Goal: Task Accomplishment & Management: Manage account settings

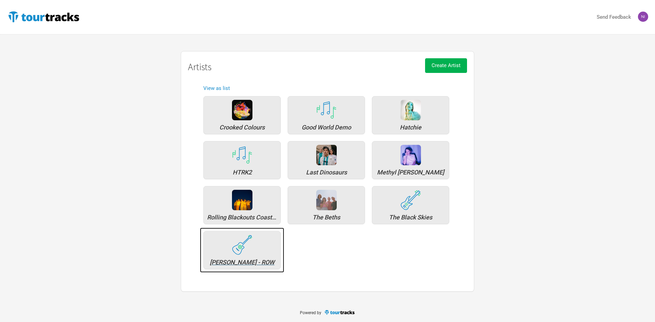
click at [274, 251] on div "[PERSON_NAME] - ROW" at bounding box center [241, 250] width 77 height 38
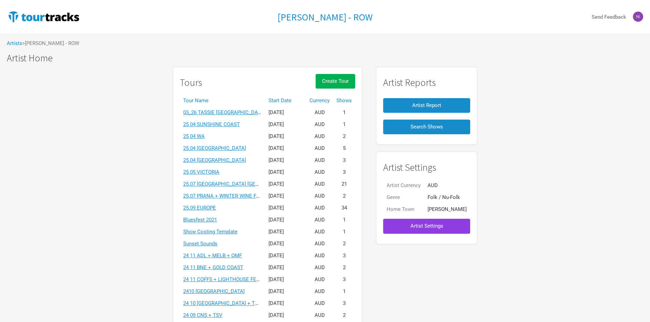
click at [419, 229] on span "Artist Settings" at bounding box center [426, 226] width 33 height 6
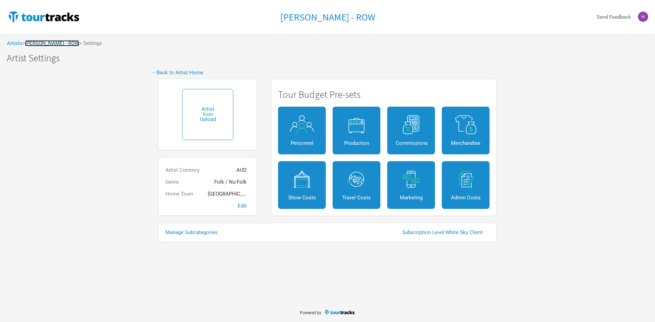
click at [61, 45] on link "[PERSON_NAME] - ROW" at bounding box center [52, 43] width 54 height 6
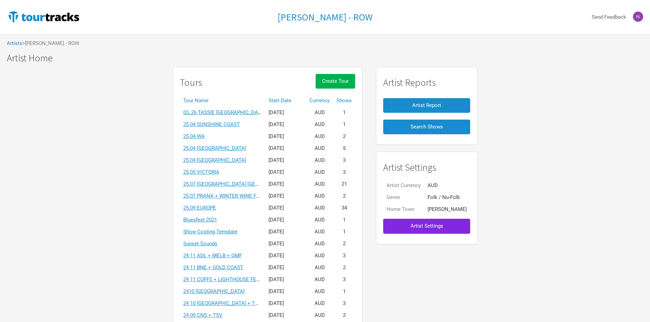
click at [22, 43] on span "> [PERSON_NAME] - ROW" at bounding box center [50, 43] width 57 height 5
click at [20, 43] on link "Artists" at bounding box center [14, 43] width 15 height 6
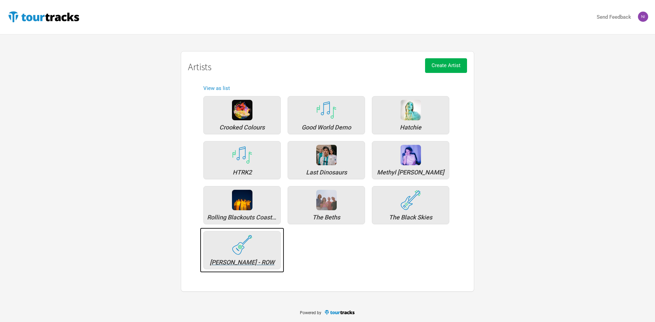
click at [254, 237] on div "[PERSON_NAME] - ROW" at bounding box center [241, 250] width 77 height 38
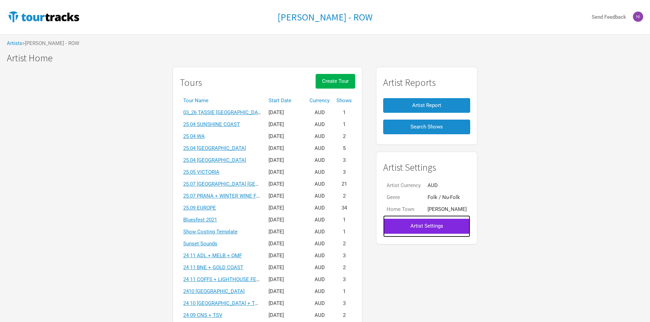
click at [451, 237] on link "Artist Settings" at bounding box center [426, 225] width 87 height 21
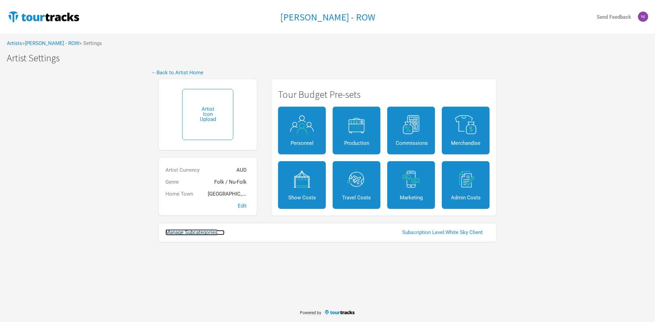
click at [197, 231] on link "Manage Subcategories" at bounding box center [194, 232] width 59 height 5
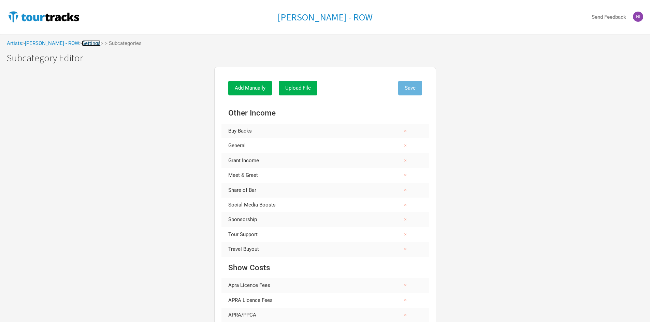
click at [88, 43] on link "Settings" at bounding box center [91, 43] width 19 height 6
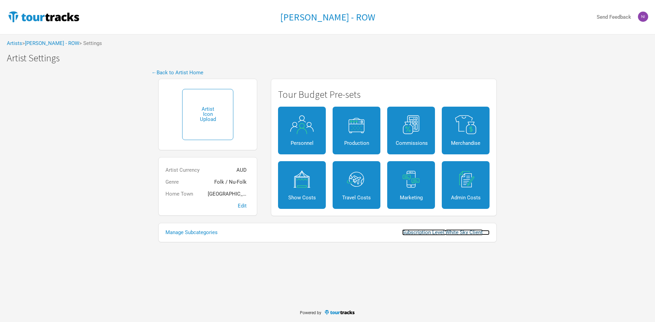
click at [427, 231] on link "Subscription Level: White Sky Client" at bounding box center [445, 232] width 87 height 5
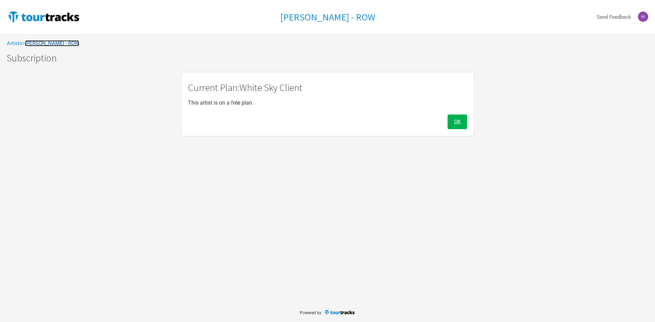
click at [60, 42] on link "[PERSON_NAME] - ROW" at bounding box center [52, 43] width 54 height 6
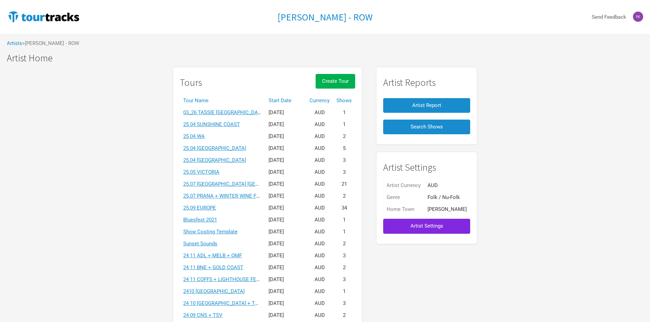
click at [644, 12] on div "[PERSON_NAME] - ROW Send Feedback" at bounding box center [325, 17] width 650 height 34
click at [637, 13] on img at bounding box center [637, 17] width 10 height 10
click at [431, 111] on button "Artist Report" at bounding box center [426, 105] width 87 height 15
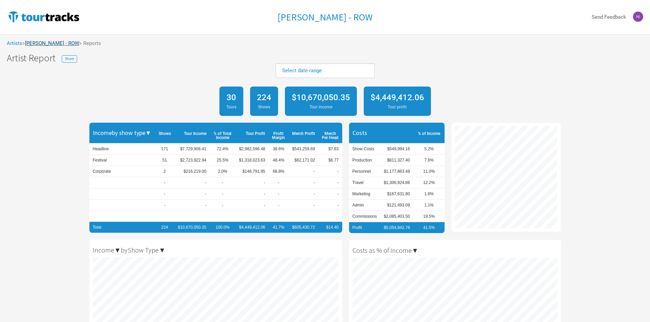
scroll to position [322, 650]
click at [61, 42] on link "[PERSON_NAME] - ROW" at bounding box center [52, 43] width 54 height 6
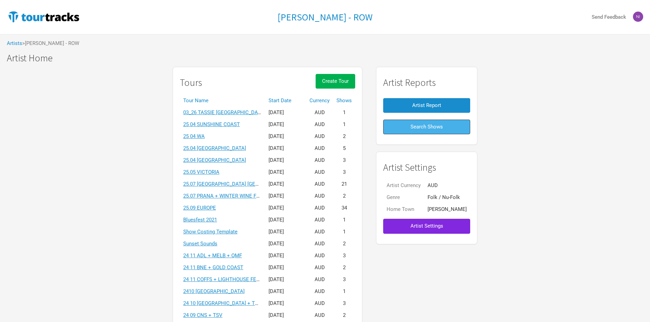
click at [413, 122] on button "Search Shows" at bounding box center [426, 127] width 87 height 15
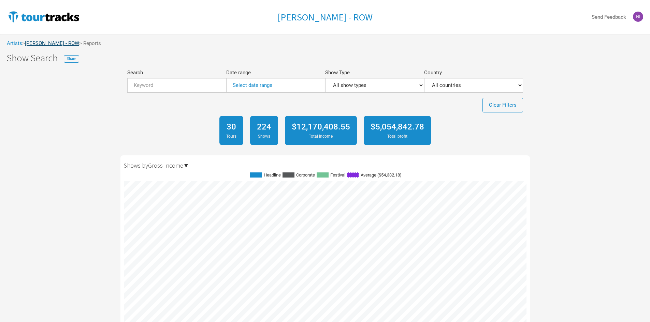
scroll to position [1562, 402]
click at [59, 42] on link "[PERSON_NAME] - ROW" at bounding box center [52, 43] width 54 height 6
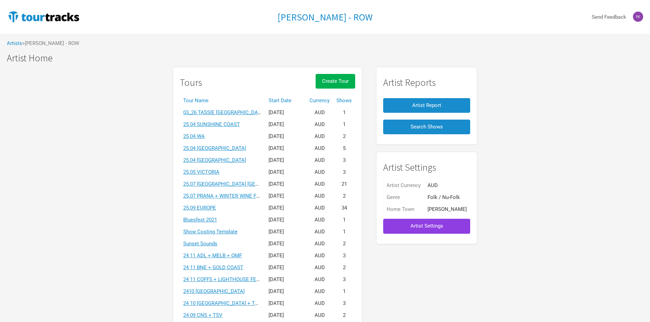
click at [437, 226] on button "Artist Settings" at bounding box center [426, 226] width 87 height 15
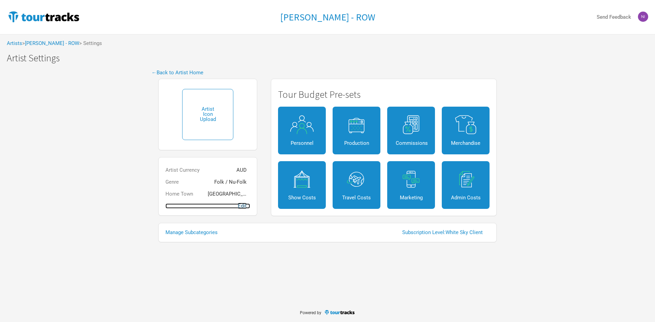
click at [240, 208] on link "Edit" at bounding box center [207, 206] width 85 height 5
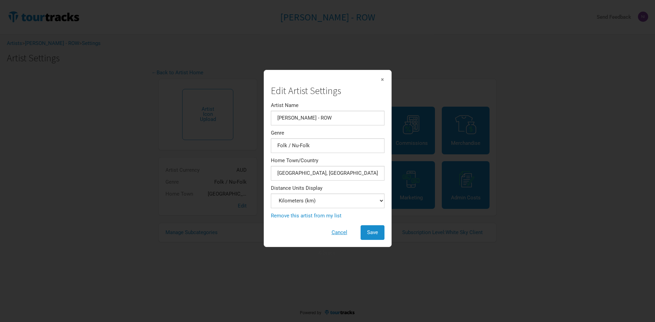
click at [374, 81] on div "×" at bounding box center [328, 79] width 114 height 5
click at [380, 81] on span "×" at bounding box center [382, 80] width 4 height 8
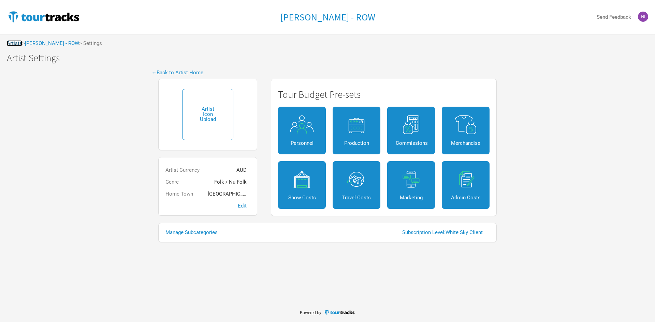
click at [16, 44] on link "Artists" at bounding box center [14, 43] width 15 height 6
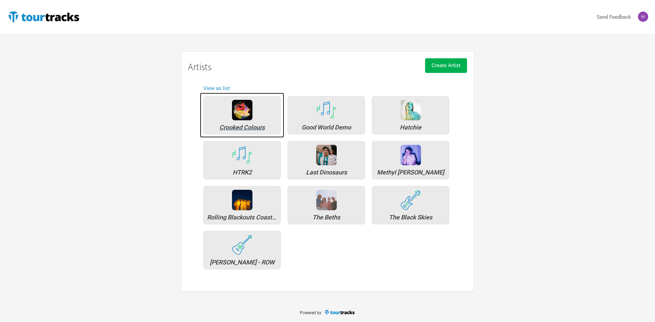
click at [249, 118] on img at bounding box center [242, 110] width 20 height 20
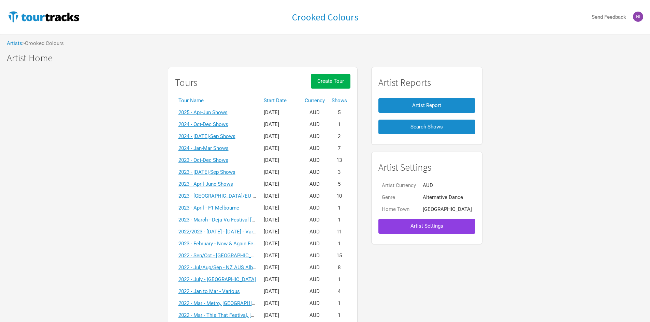
click at [405, 232] on button "Artist Settings" at bounding box center [426, 226] width 97 height 15
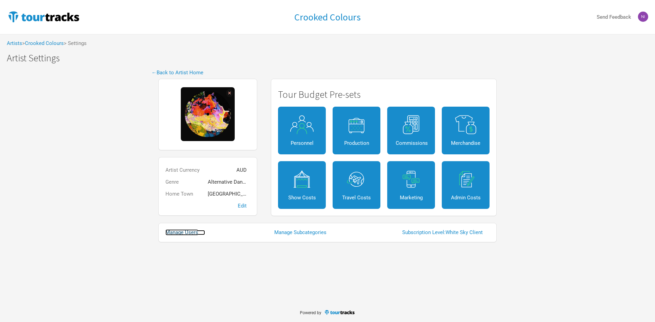
click at [191, 232] on link "Manage Users" at bounding box center [185, 232] width 40 height 5
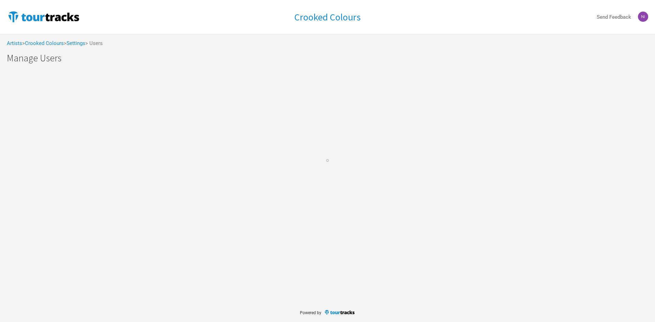
select select "50"
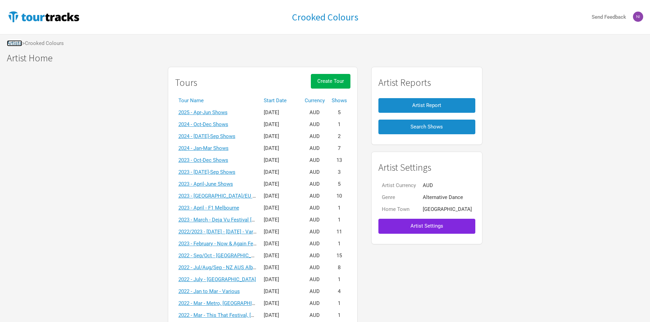
click at [19, 45] on link "Artists" at bounding box center [14, 43] width 15 height 6
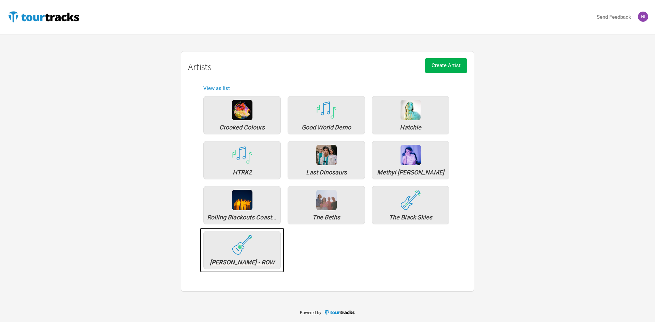
click at [226, 248] on div "[PERSON_NAME] - ROW" at bounding box center [241, 250] width 77 height 38
